Goal: Task Accomplishment & Management: Manage account settings

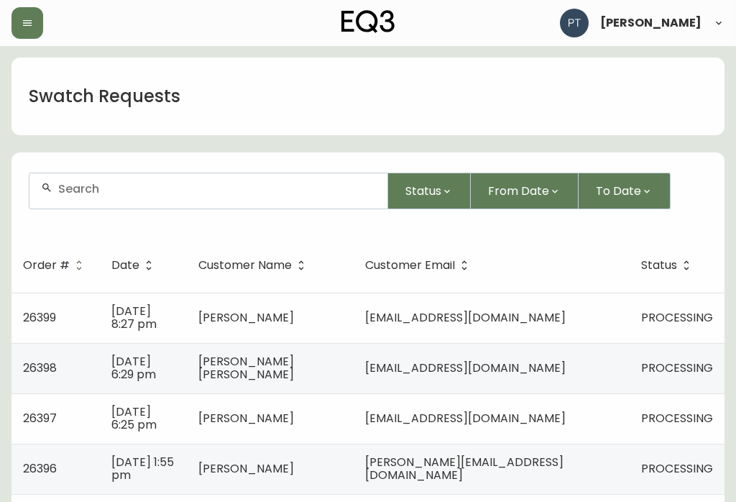
click at [160, 306] on td "[DATE] 8:27 pm" at bounding box center [143, 318] width 87 height 50
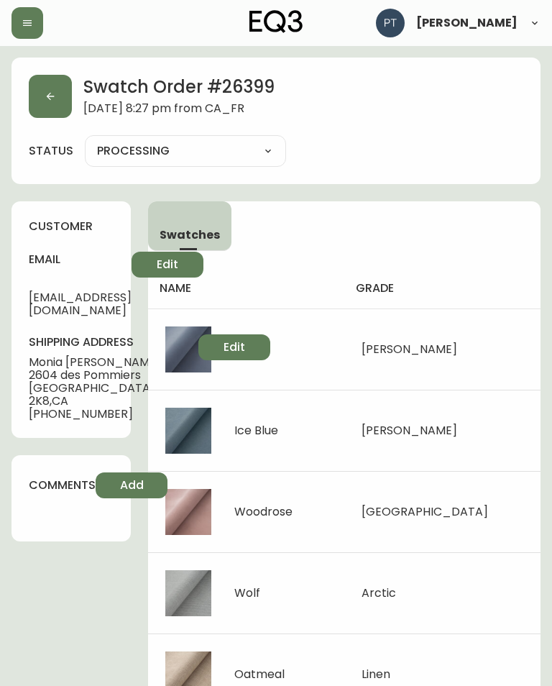
click at [296, 501] on td "Wolf" at bounding box center [246, 592] width 196 height 81
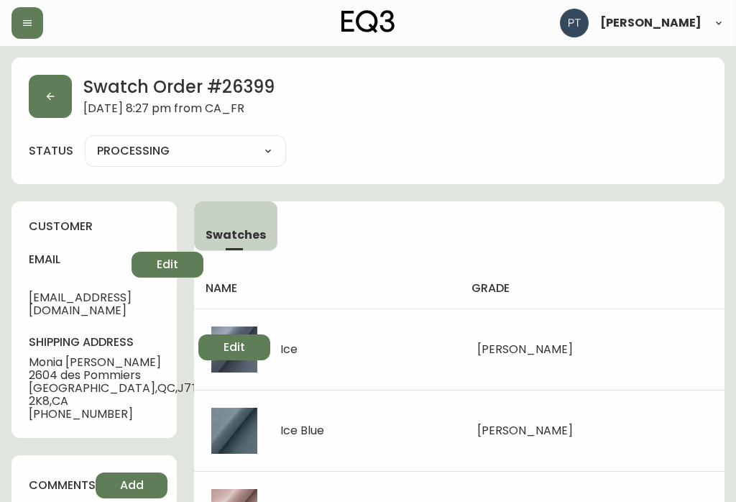
click at [50, 94] on icon "button" at bounding box center [51, 97] width 8 height 8
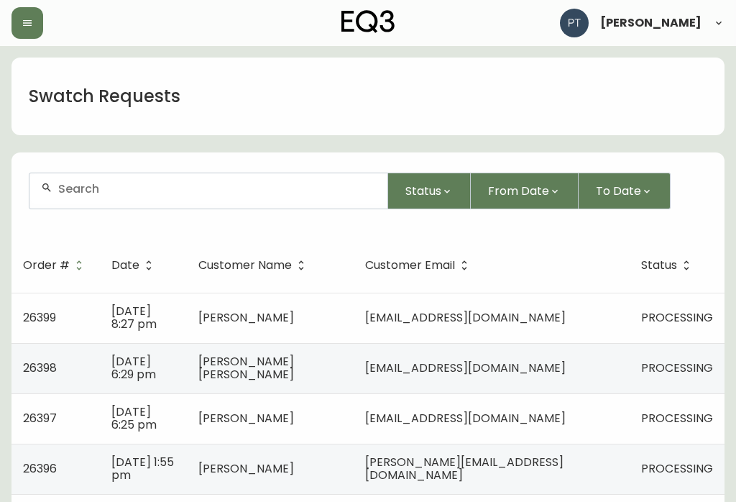
click at [576, 377] on td "[EMAIL_ADDRESS][DOMAIN_NAME]" at bounding box center [492, 368] width 276 height 50
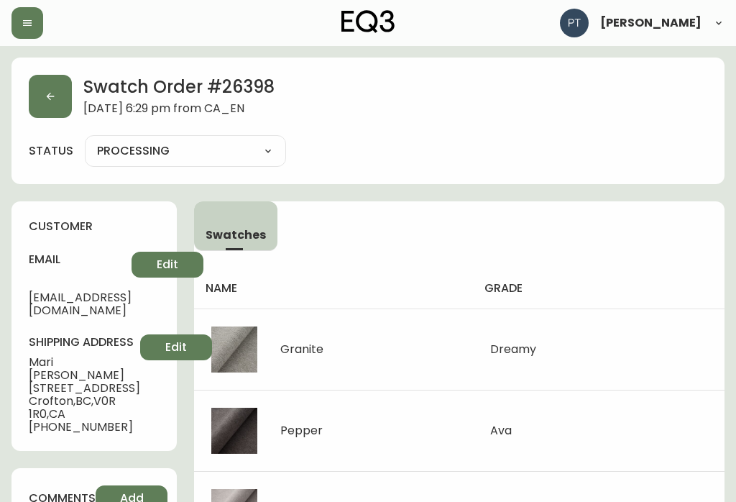
click at [68, 110] on button "button" at bounding box center [50, 96] width 43 height 43
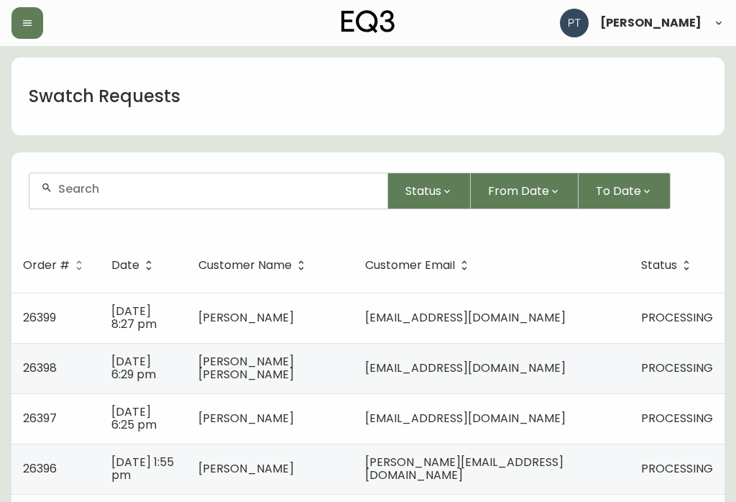
click at [618, 419] on td "[EMAIL_ADDRESS][DOMAIN_NAME]" at bounding box center [492, 418] width 276 height 50
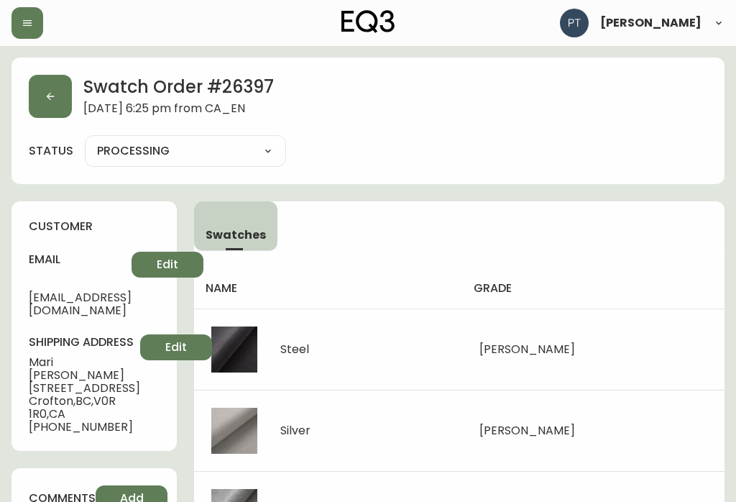
click at [48, 98] on icon "button" at bounding box center [51, 97] width 8 height 8
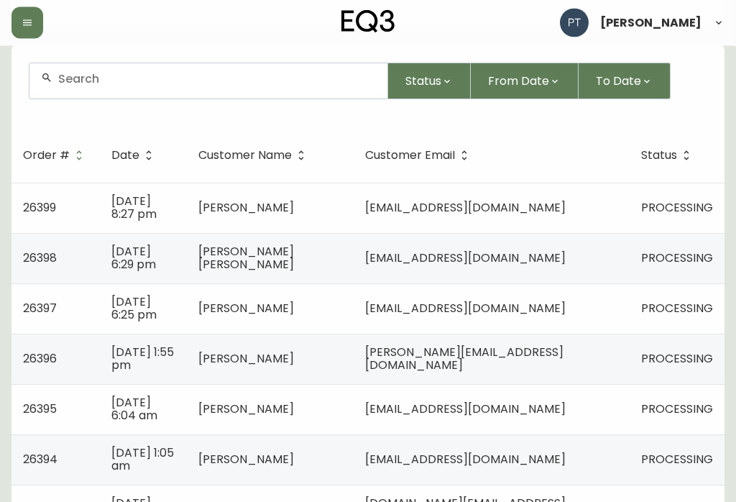
scroll to position [110, 0]
click at [183, 348] on td "[DATE] 1:55 pm" at bounding box center [143, 359] width 87 height 50
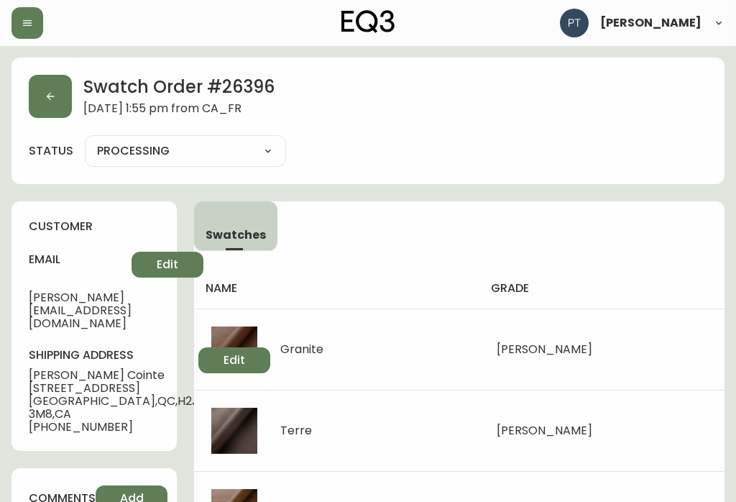
click at [168, 118] on div "Swatch Order # 26396 [DATE] 1:55 pm from [GEOGRAPHIC_DATA] status PROCESSING PR…" at bounding box center [368, 121] width 713 height 127
click at [51, 96] on icon "button" at bounding box center [51, 97] width 8 height 8
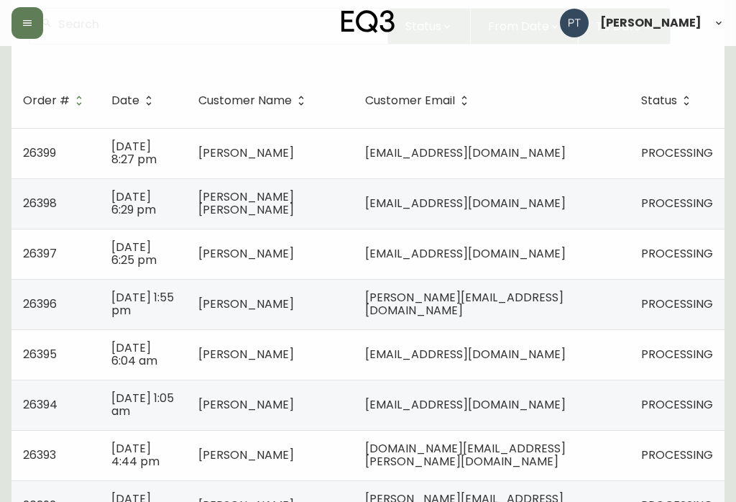
scroll to position [164, 0]
click at [620, 355] on td "[EMAIL_ADDRESS][DOMAIN_NAME]" at bounding box center [492, 355] width 276 height 50
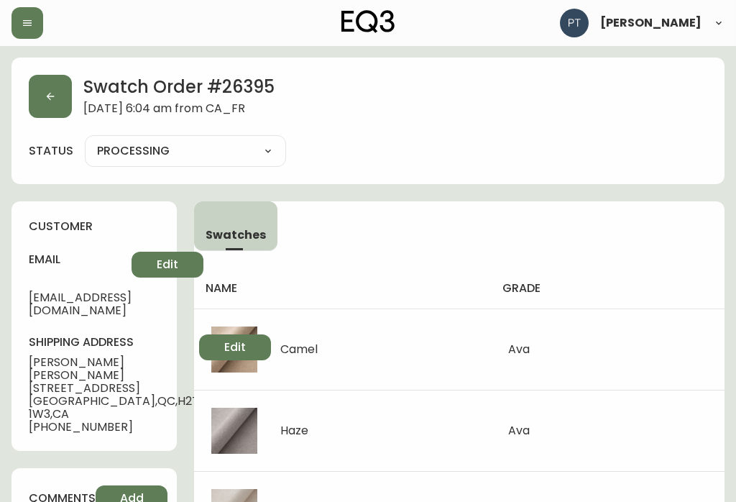
click at [63, 113] on button "button" at bounding box center [50, 96] width 43 height 43
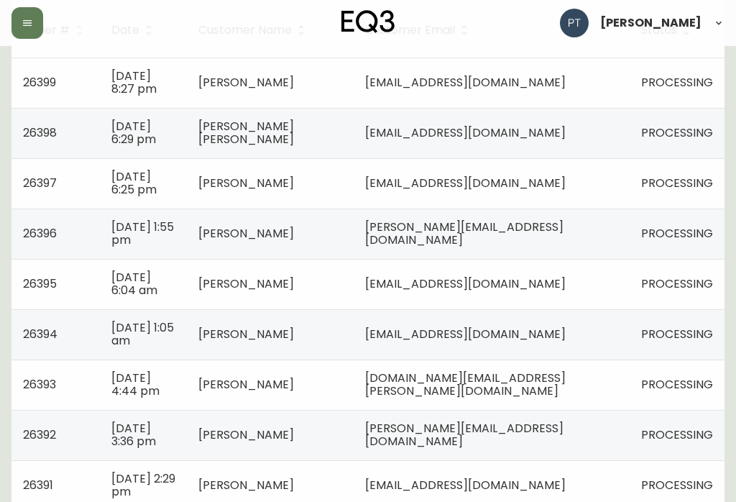
scroll to position [237, 0]
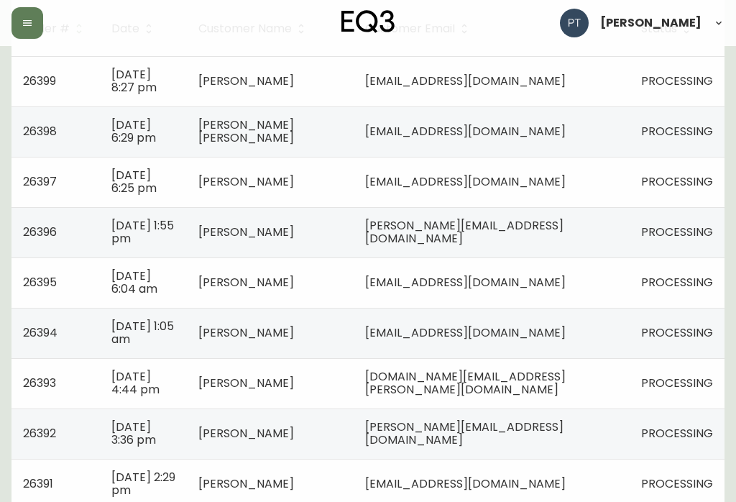
click at [621, 342] on td "[EMAIL_ADDRESS][DOMAIN_NAME]" at bounding box center [492, 333] width 276 height 50
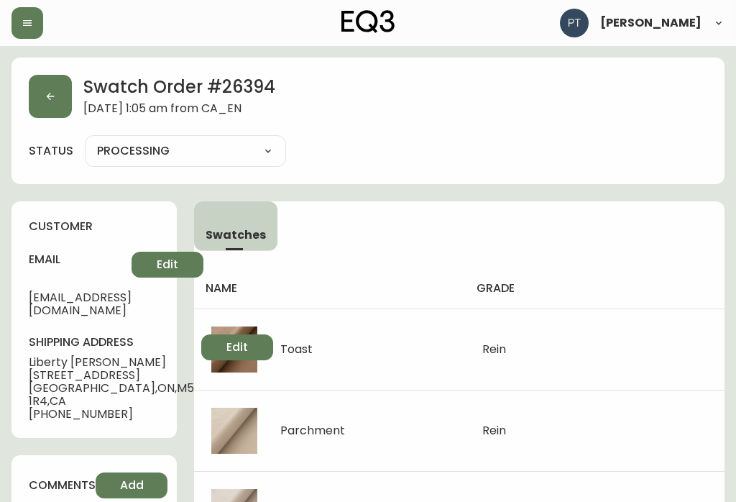
click at [44, 83] on button "button" at bounding box center [50, 96] width 43 height 43
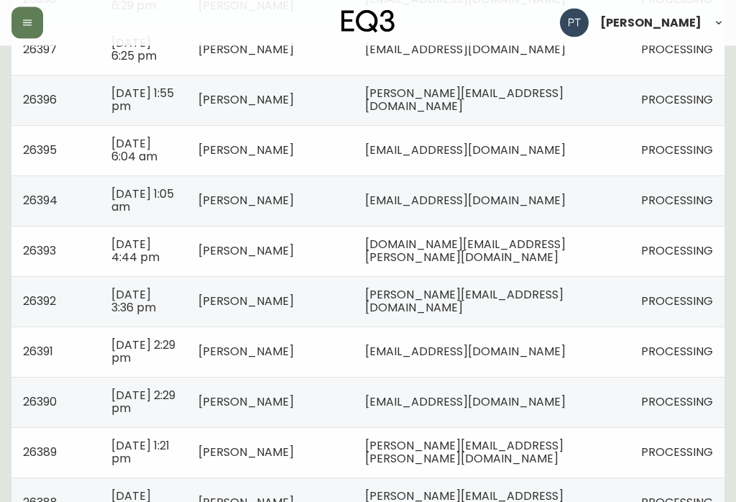
scroll to position [370, 0]
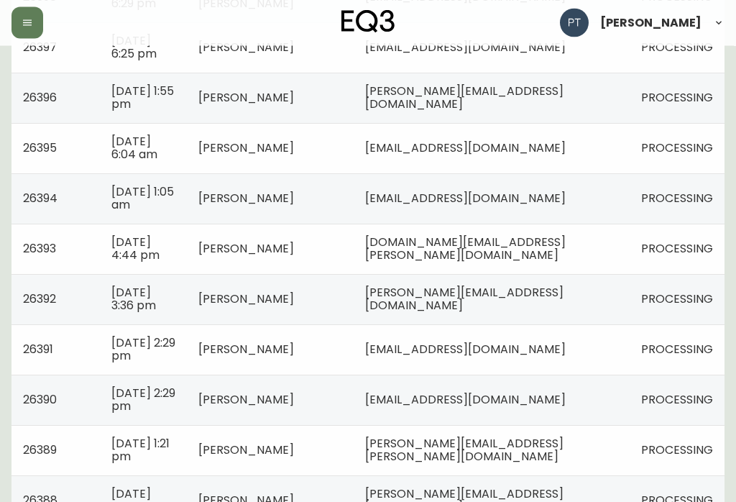
click at [624, 234] on td "[DOMAIN_NAME][EMAIL_ADDRESS][PERSON_NAME][DOMAIN_NAME]" at bounding box center [492, 249] width 276 height 50
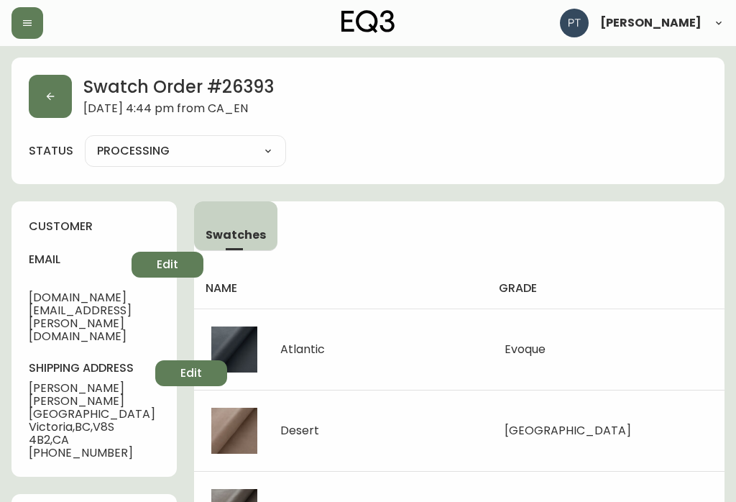
click at [56, 106] on button "button" at bounding box center [50, 96] width 43 height 43
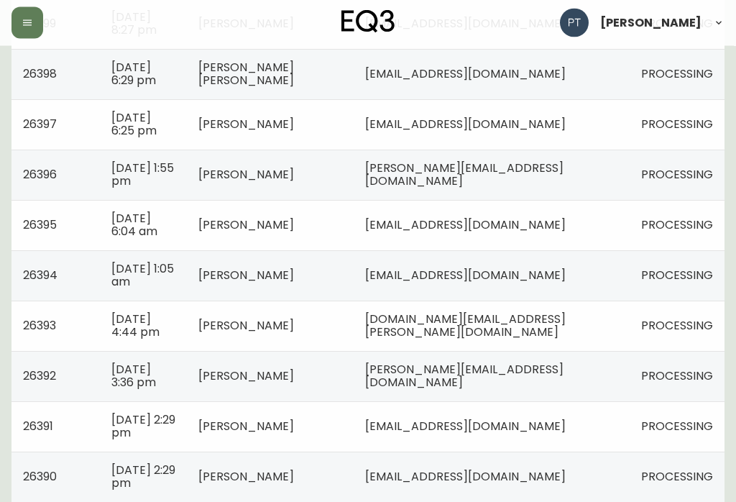
scroll to position [294, 0]
click at [602, 380] on td "[PERSON_NAME][EMAIL_ADDRESS][DOMAIN_NAME]" at bounding box center [492, 376] width 276 height 50
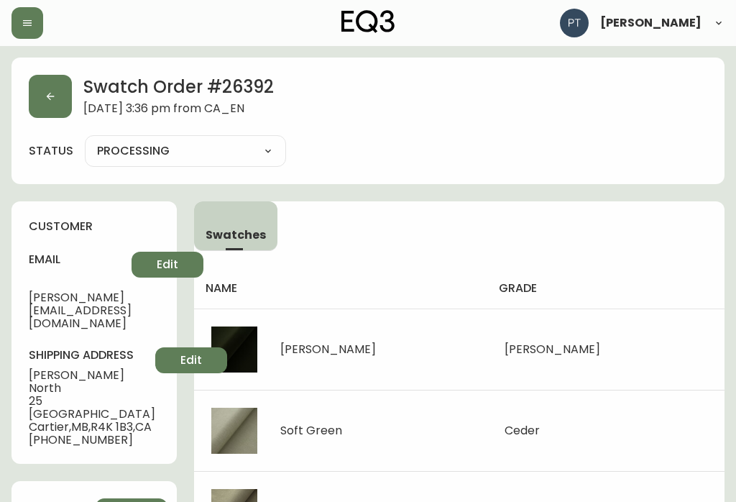
click at [51, 99] on icon "button" at bounding box center [51, 97] width 12 height 12
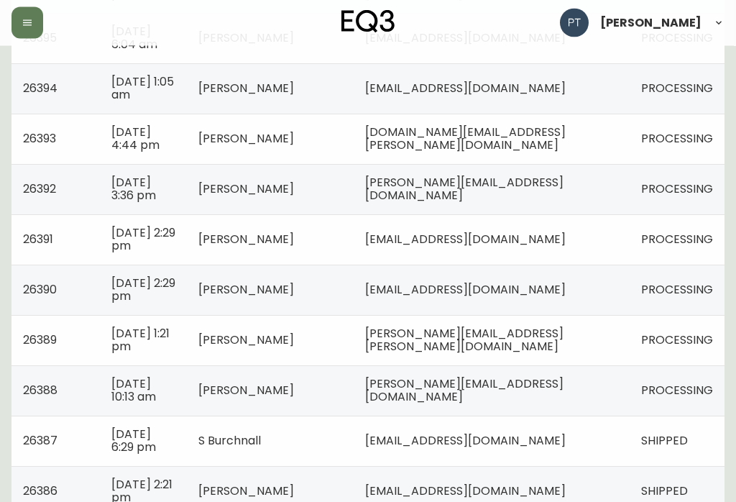
scroll to position [492, 0]
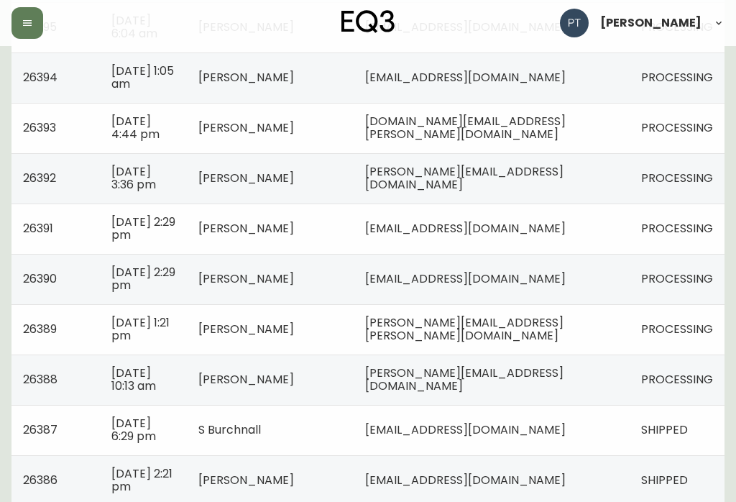
click at [621, 237] on td "[EMAIL_ADDRESS][DOMAIN_NAME]" at bounding box center [492, 229] width 276 height 50
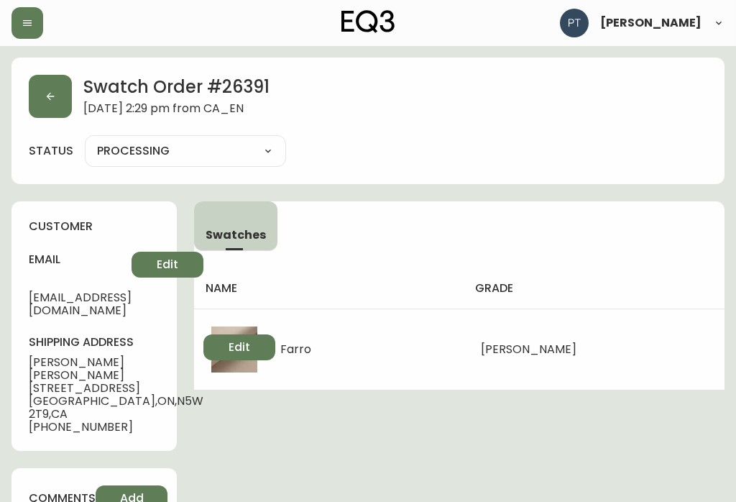
click at [35, 99] on button "button" at bounding box center [50, 96] width 43 height 43
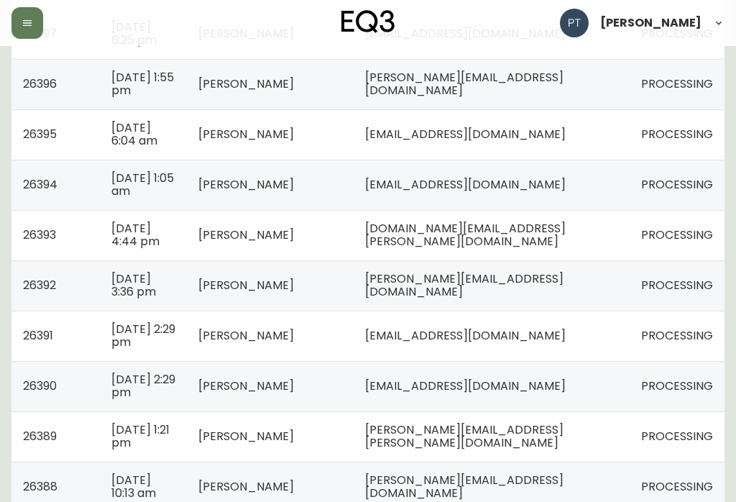
scroll to position [387, 0]
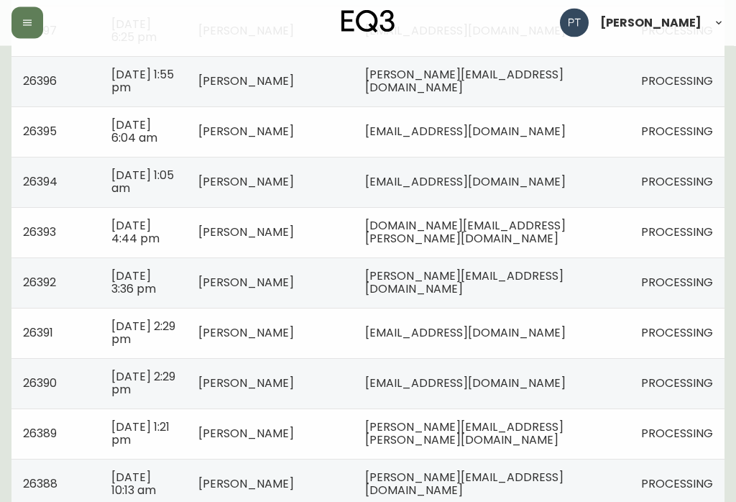
click at [607, 367] on td "[EMAIL_ADDRESS][DOMAIN_NAME]" at bounding box center [492, 384] width 276 height 50
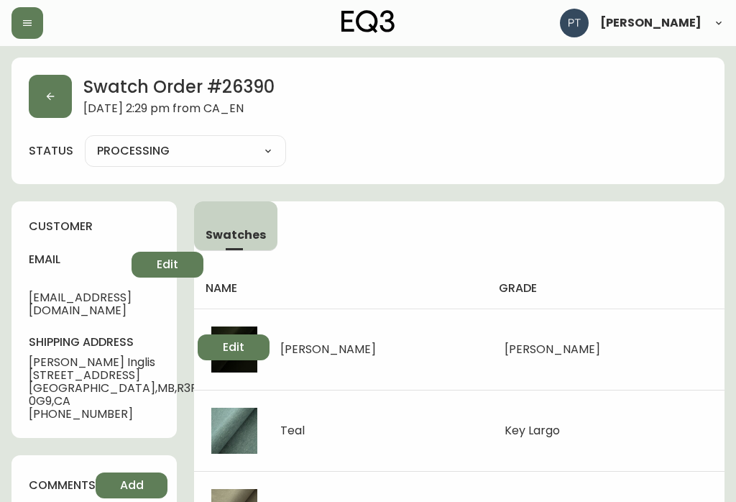
click at [45, 100] on icon "button" at bounding box center [51, 97] width 12 height 12
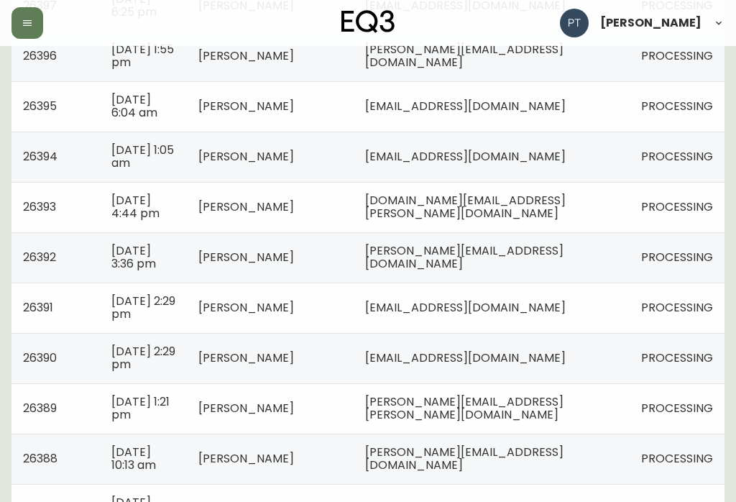
scroll to position [419, 0]
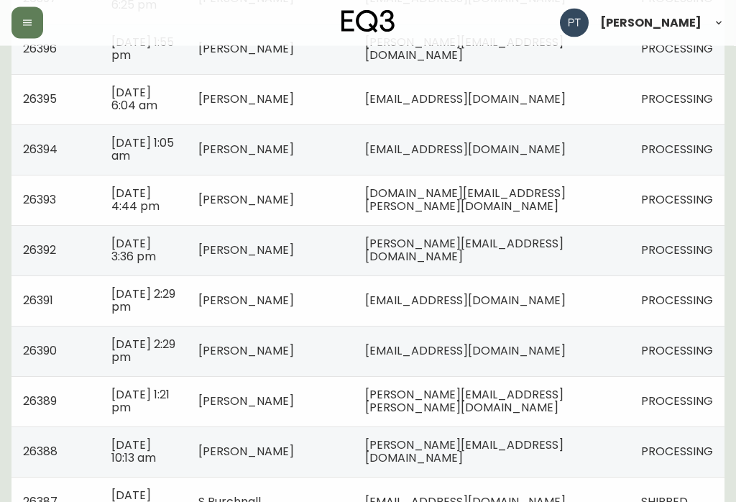
click at [626, 393] on td "[PERSON_NAME][EMAIL_ADDRESS][PERSON_NAME][DOMAIN_NAME]" at bounding box center [492, 402] width 276 height 50
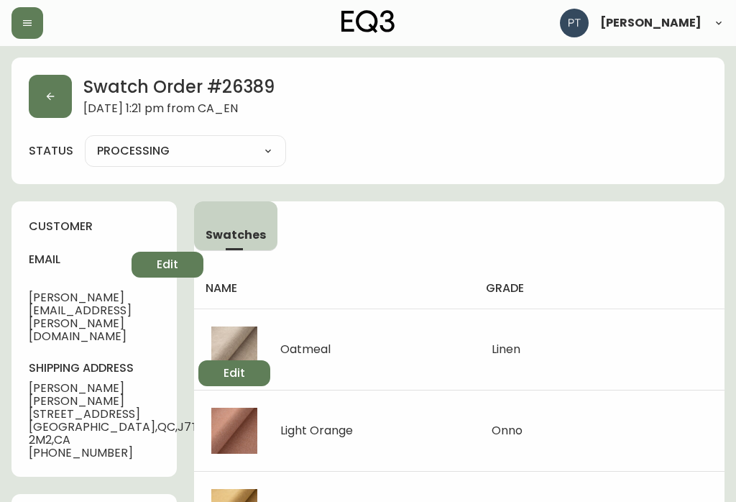
click at [48, 88] on button "button" at bounding box center [50, 96] width 43 height 43
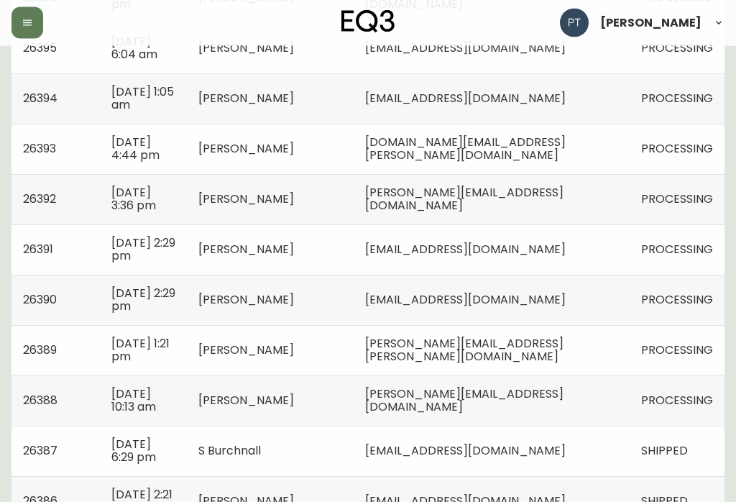
scroll to position [473, 0]
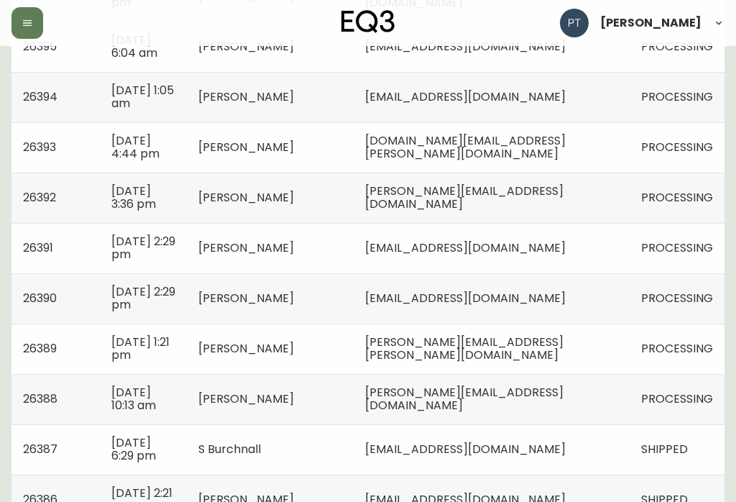
click at [630, 390] on td "PROCESSING" at bounding box center [677, 399] width 95 height 50
